Goal: Find specific page/section: Find specific page/section

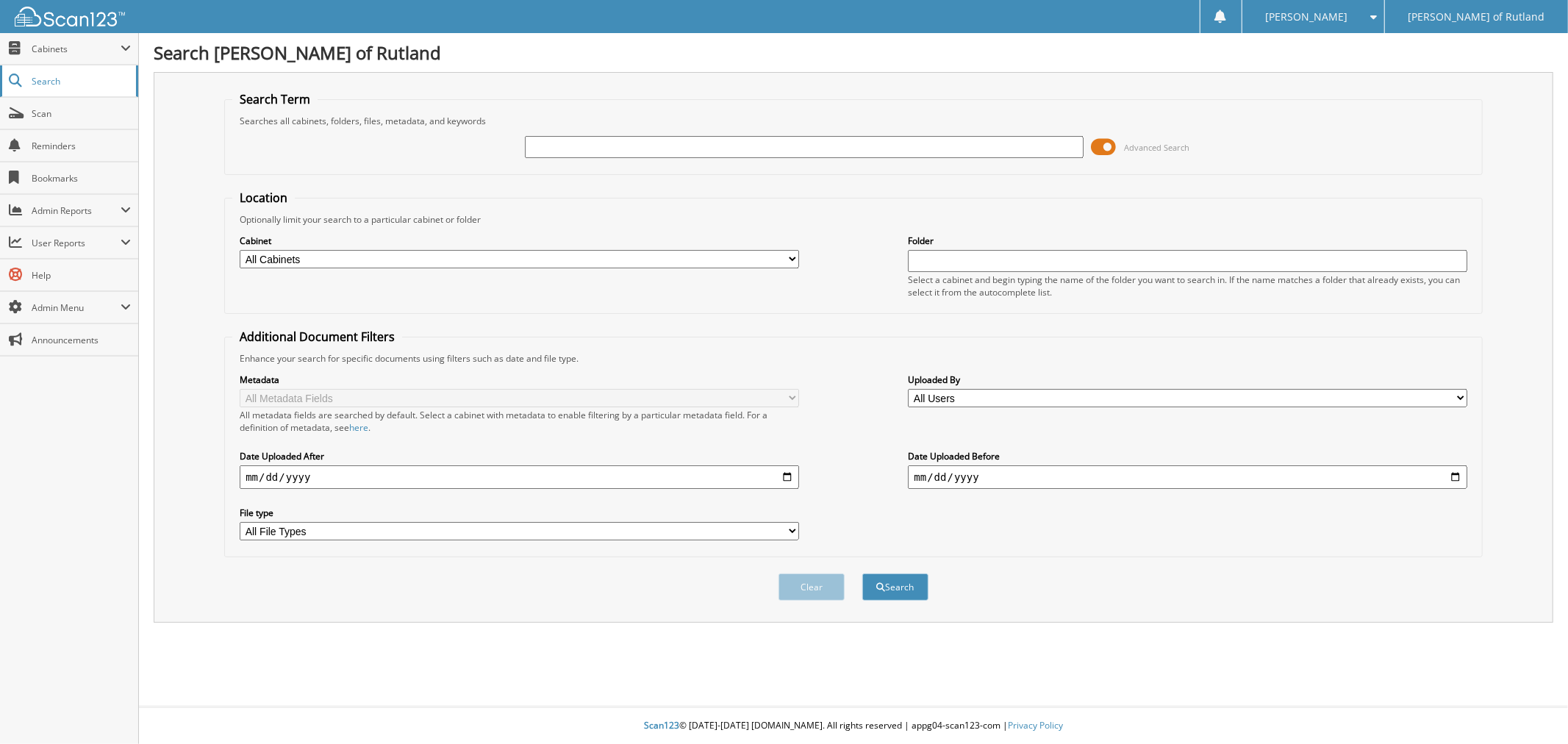
click at [44, 90] on link "Search" at bounding box center [69, 80] width 139 height 31
click at [63, 83] on span "Search" at bounding box center [80, 81] width 97 height 12
click at [62, 113] on span "Scan" at bounding box center [81, 113] width 99 height 12
